Goal: Find specific page/section: Find specific page/section

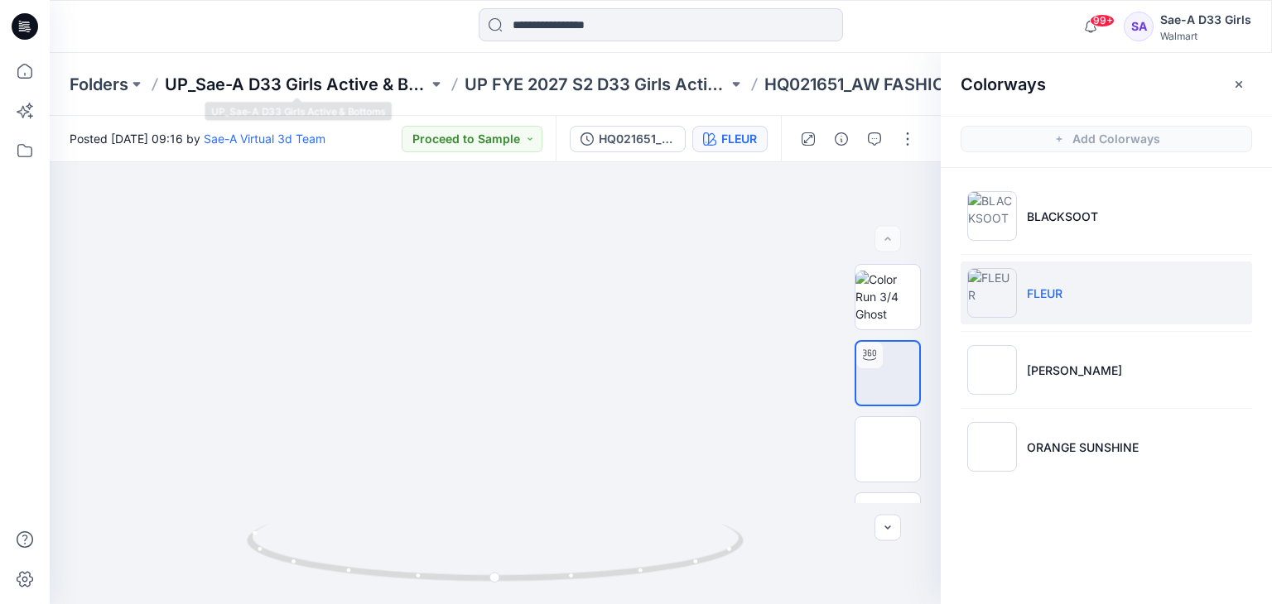
click at [335, 85] on p "UP_Sae-A D33 Girls Active & Bottoms" at bounding box center [296, 84] width 263 height 23
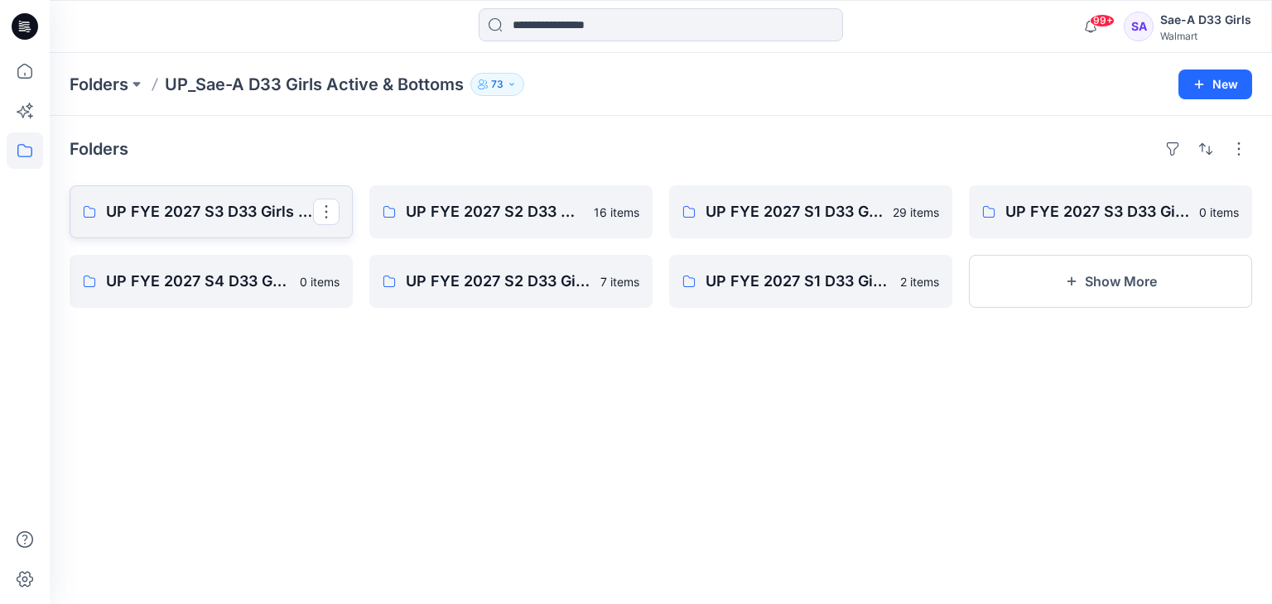
click at [243, 217] on p "UP FYE 2027 S3 D33 Girls Active Sae-A" at bounding box center [209, 211] width 207 height 23
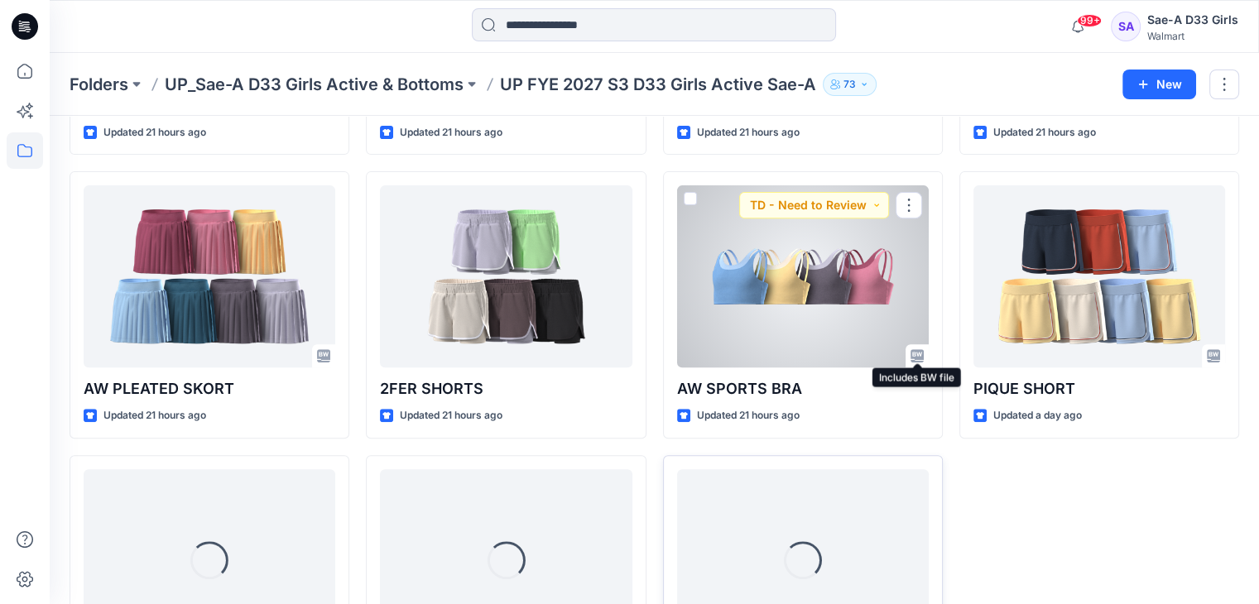
scroll to position [717, 0]
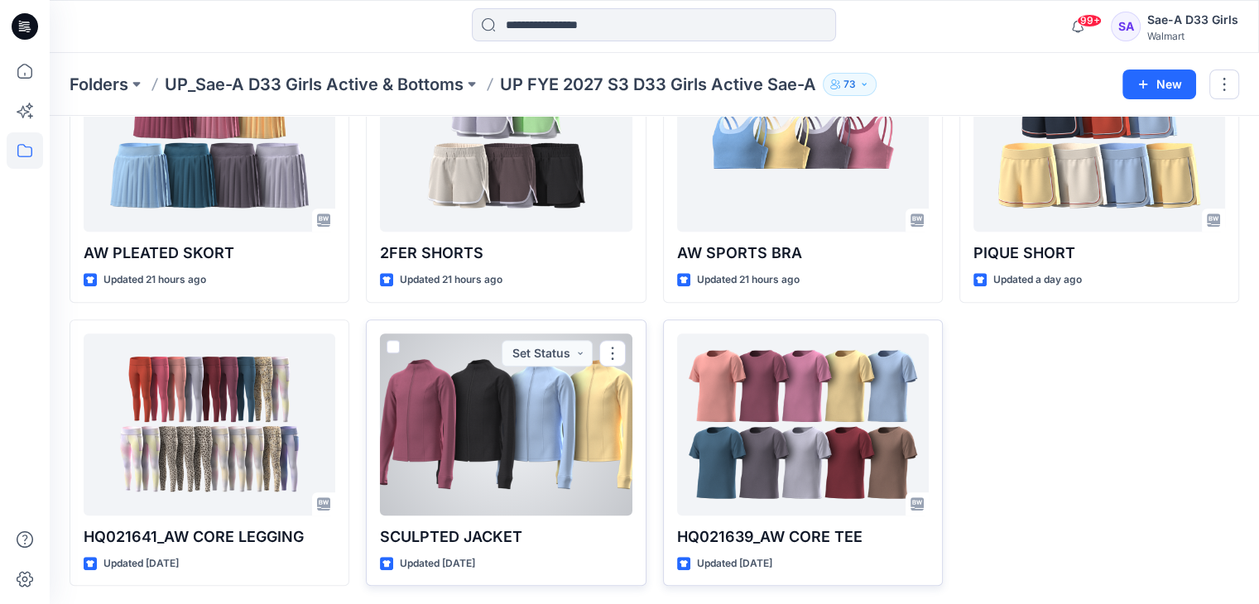
click at [544, 458] on div at bounding box center [506, 425] width 252 height 182
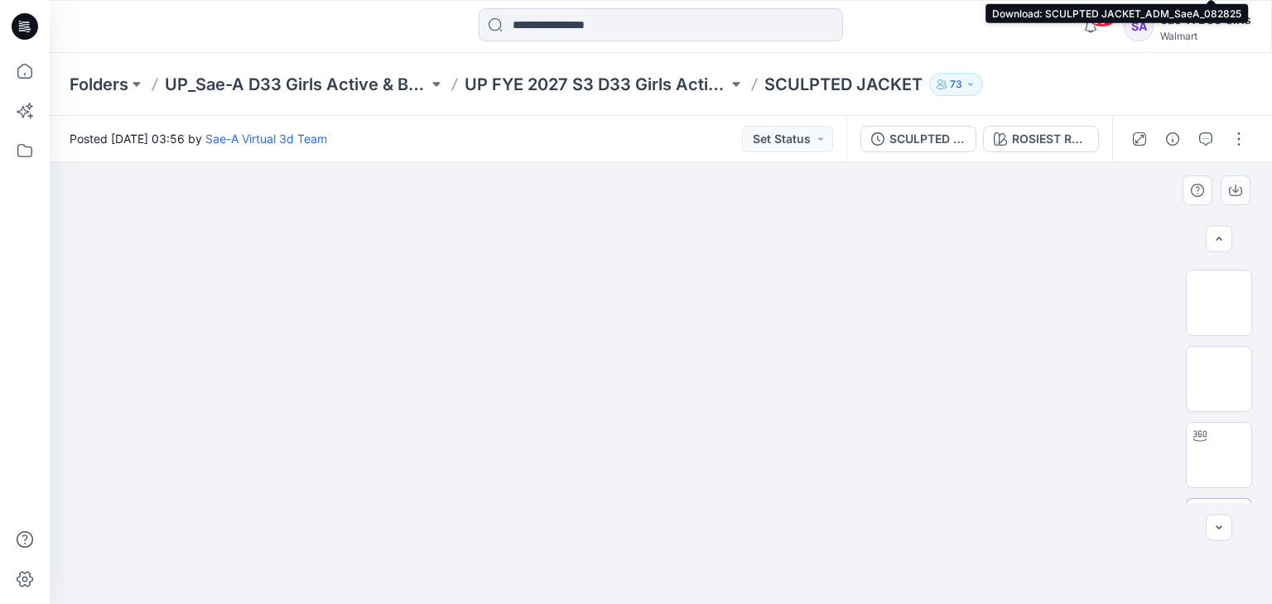
scroll to position [414, 0]
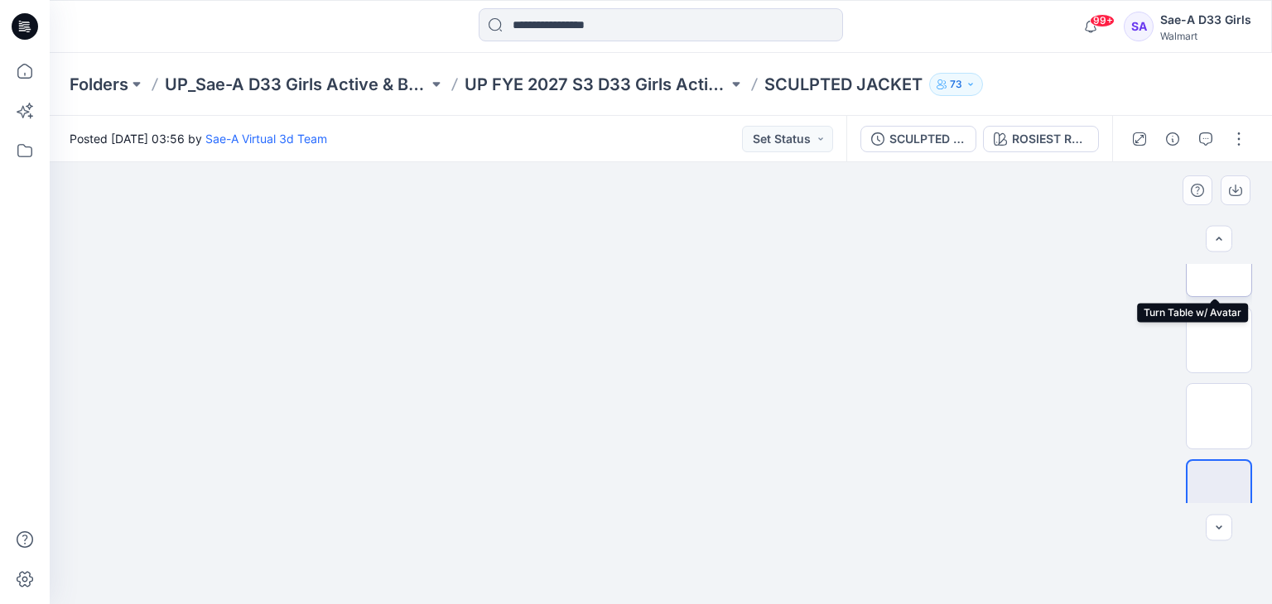
click at [1219, 264] on img at bounding box center [1219, 264] width 0 height 0
